Goal: Information Seeking & Learning: Learn about a topic

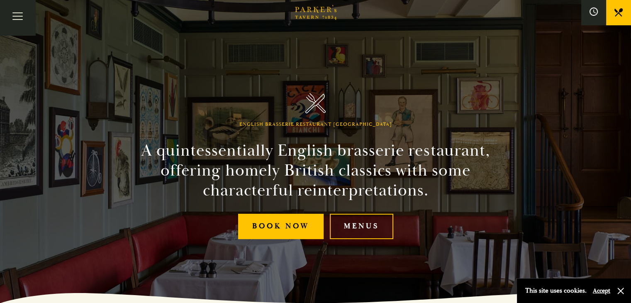
click at [0, 0] on link "Menus" at bounding box center [0, 0] width 0 height 0
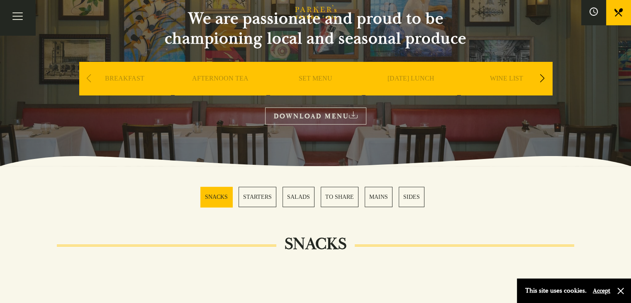
scroll to position [83, 0]
click at [122, 77] on link "BREAKFAST" at bounding box center [124, 90] width 39 height 33
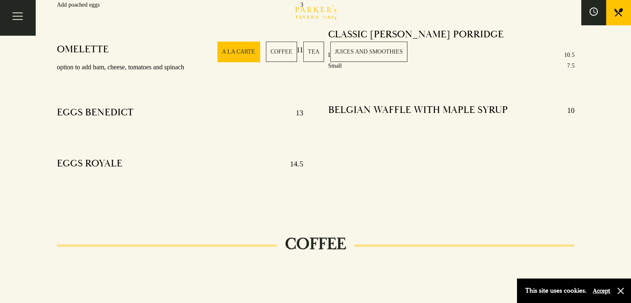
scroll to position [415, 0]
